Goal: Information Seeking & Learning: Learn about a topic

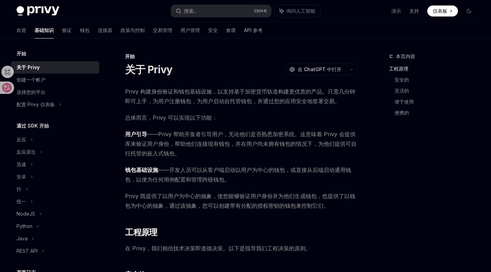
click at [245, 166] on span "钱包基础设施 ——开发人员可以从客户端启动以用户为中心的钱包，或直接从后端启动通用钱包，以便为任何用例配置和管理跨链钱包。" at bounding box center [241, 174] width 232 height 19
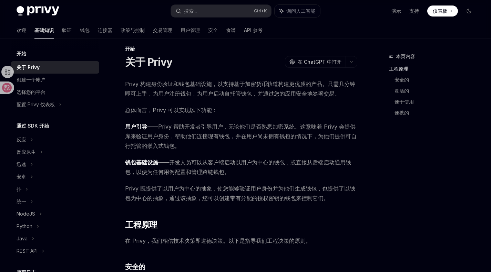
scroll to position [11, 0]
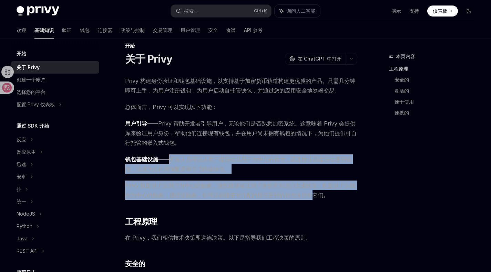
drag, startPoint x: 168, startPoint y: 160, endPoint x: 313, endPoint y: 194, distance: 148.8
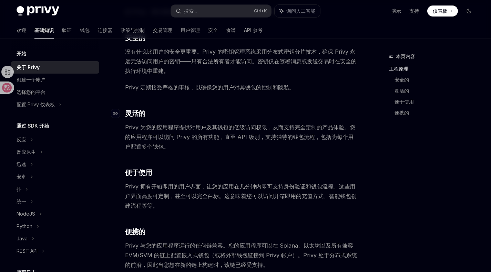
scroll to position [237, 0]
drag, startPoint x: 178, startPoint y: 143, endPoint x: 187, endPoint y: 148, distance: 10.0
click at [187, 148] on span "Privy 为您的应用程序提供对用户及其钱包的低级访问权限，从而支持完全定制的产品体验。您的应用程序可以访问 Privy 的所有功能，直至 API 级别，支持…" at bounding box center [241, 136] width 232 height 29
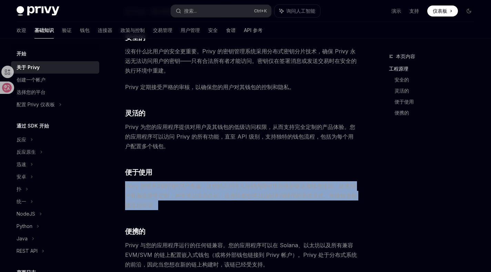
drag, startPoint x: 184, startPoint y: 205, endPoint x: 123, endPoint y: 183, distance: 64.7
click at [123, 183] on div "开始 关于 Privy OpenAI 在 ChatGPT 中打开 OpenAI 在 ChatGPT 中打开 Privy 构建身份验证和钱包基础设施，以支持基于…" at bounding box center [176, 190] width 364 height 750
click at [167, 206] on span "Privy 拥有开箱即用的用户界面，让您的应用在几分钟内即可支持身份验证和钱包流程。这些用户界面高度可定制，甚至可以完全白标。这意味着您可以访问开箱即用的充值…" at bounding box center [241, 195] width 232 height 29
drag, startPoint x: 167, startPoint y: 206, endPoint x: 124, endPoint y: 165, distance: 59.2
click at [124, 165] on div "开始 关于 Privy OpenAI 在 ChatGPT 中打开 OpenAI 在 ChatGPT 中打开 Privy 构建身份验证和钱包基础设施，以支持基于…" at bounding box center [176, 190] width 364 height 750
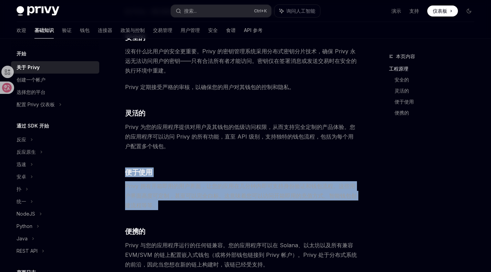
copy div "便于使用 Privy 拥有开箱即用的用户界面，让您的应用在几分钟内即可支持身份验证和钱包流程。这些用户界面高度可定制，甚至可以完全白标。这意味着您可以访问开箱…"
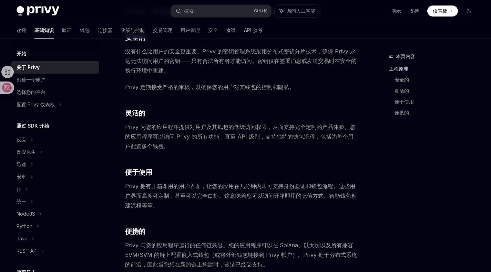
click at [168, 211] on div "Privy 构建身份验证和钱包基础设施，以支持基于加密货币轨道构建更优质的产品。只需几分钟即可上手，为用户注册钱包，为用户启动自托管钱包，并通过您的应用安全地…" at bounding box center [241, 156] width 232 height 613
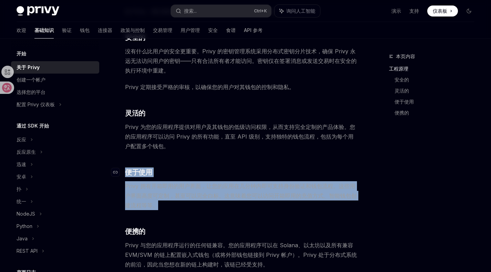
drag, startPoint x: 168, startPoint y: 208, endPoint x: 124, endPoint y: 175, distance: 54.9
click at [125, 175] on div "Privy 构建身份验证和钱包基础设施，以支持基于加密货币轨道构建更优质的产品。只需几分钟即可上手，为用户注册钱包，为用户启动自托管钱包，并通过您的应用安全地…" at bounding box center [241, 156] width 232 height 613
copy div "便于使用 Privy 拥有开箱即用的用户界面，让您的应用在几分钟内即可支持身份验证和钱包流程。这些用户界面高度可定制，甚至可以完全白标。这意味着您可以访问开箱…"
